Goal: Information Seeking & Learning: Learn about a topic

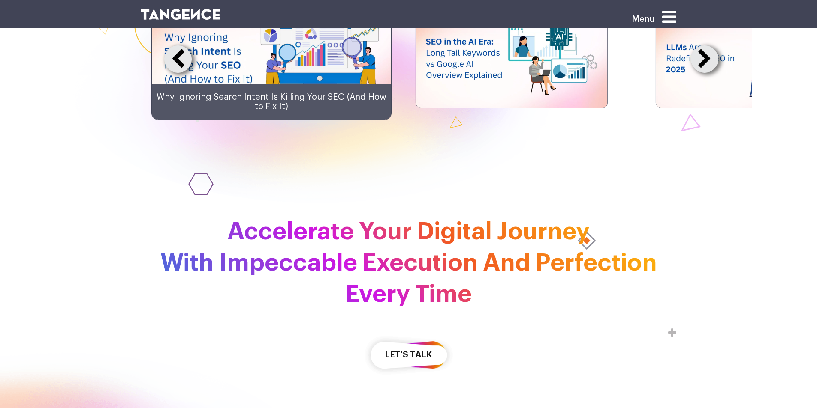
scroll to position [2255, 0]
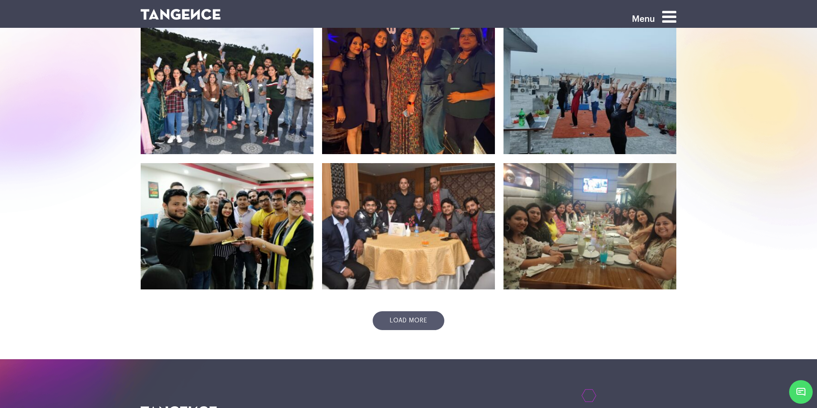
scroll to position [261, 0]
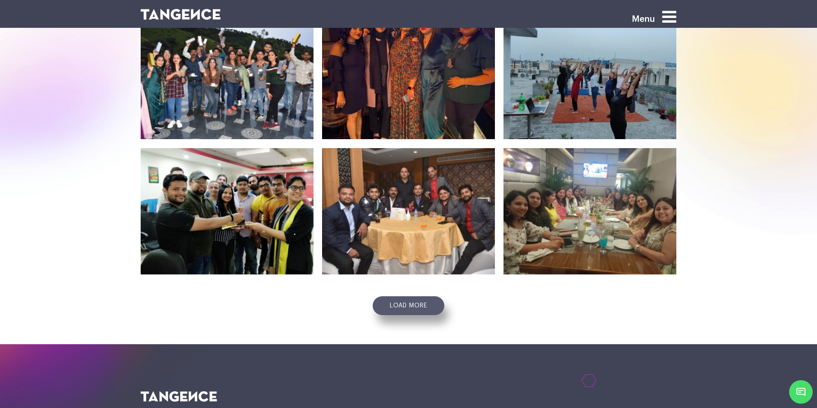
click at [405, 303] on link "Load more" at bounding box center [408, 306] width 72 height 19
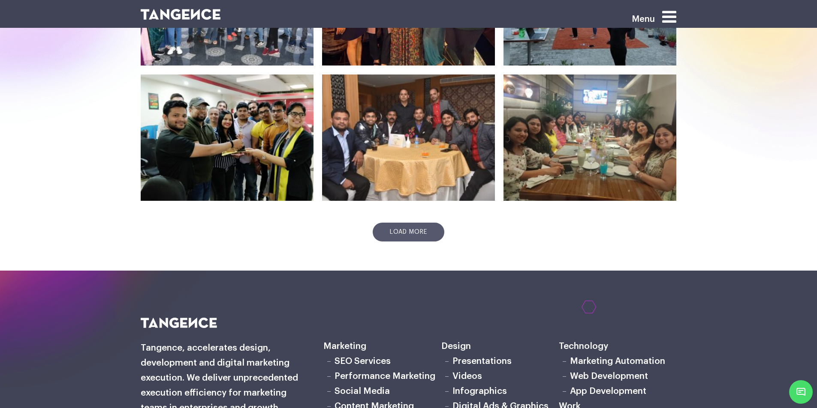
scroll to position [347, 0]
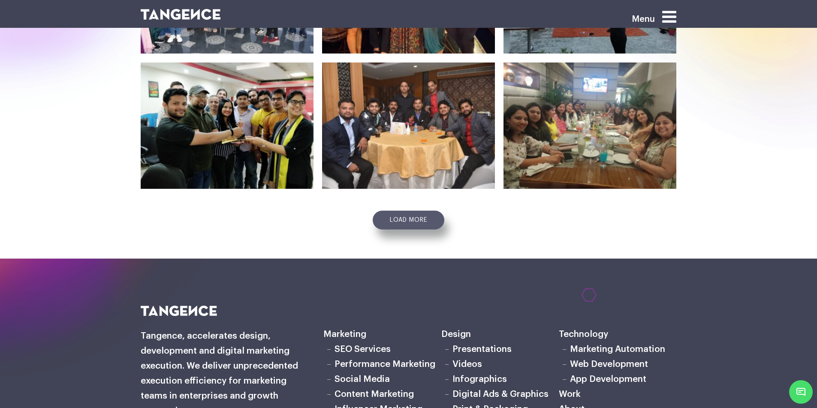
click at [414, 216] on link "Load more" at bounding box center [408, 220] width 72 height 19
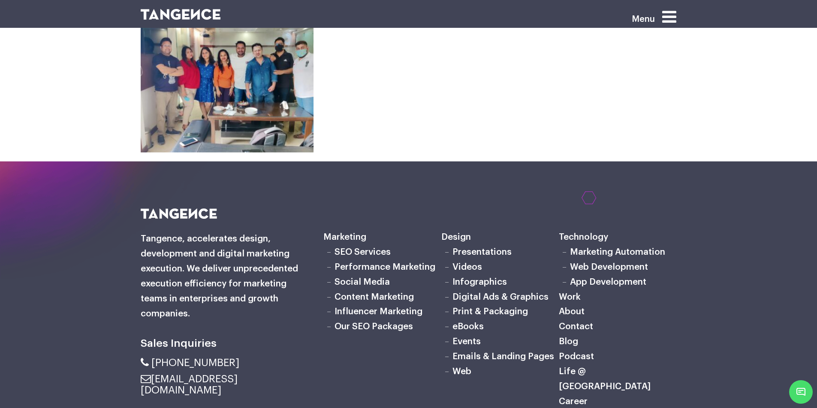
scroll to position [1247, 0]
